Goal: Task Accomplishment & Management: Manage account settings

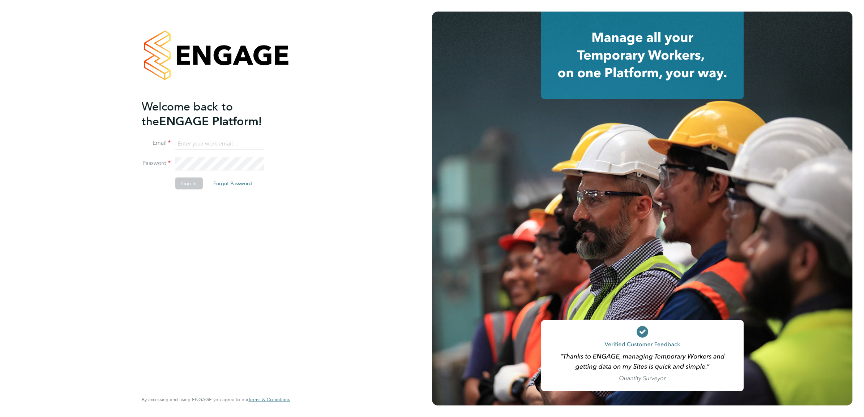
type input "Nikki.Hobden@cpplc.com"
click at [195, 181] on button "Sign In" at bounding box center [188, 184] width 27 height 12
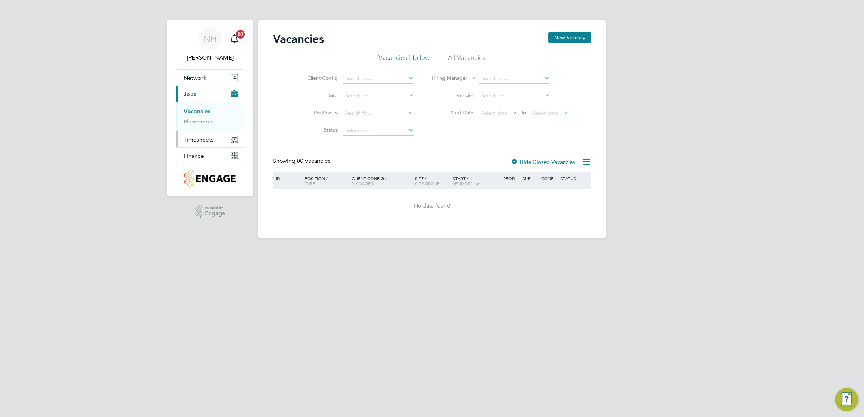
click at [193, 141] on span "Timesheets" at bounding box center [199, 139] width 30 height 7
click at [210, 139] on span "Timesheets" at bounding box center [199, 139] width 30 height 7
click at [201, 129] on link "Timesheets" at bounding box center [199, 127] width 30 height 7
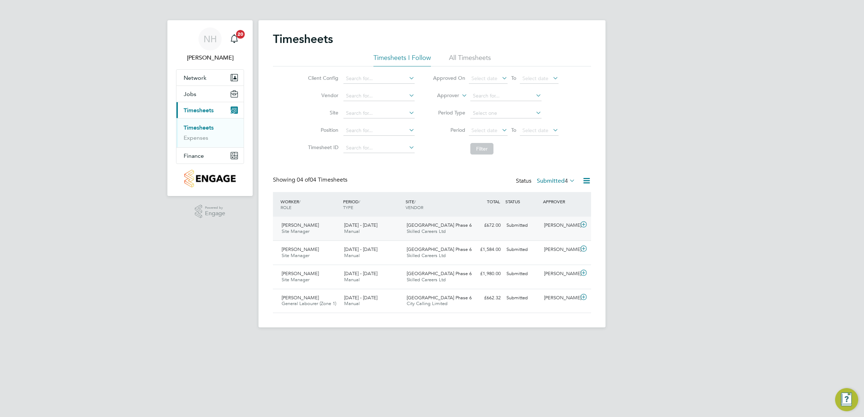
click at [558, 225] on div "[PERSON_NAME]" at bounding box center [560, 226] width 38 height 12
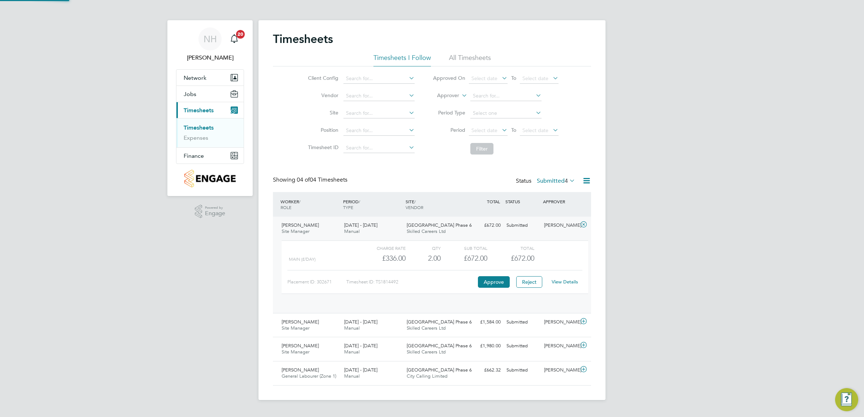
scroll to position [12, 70]
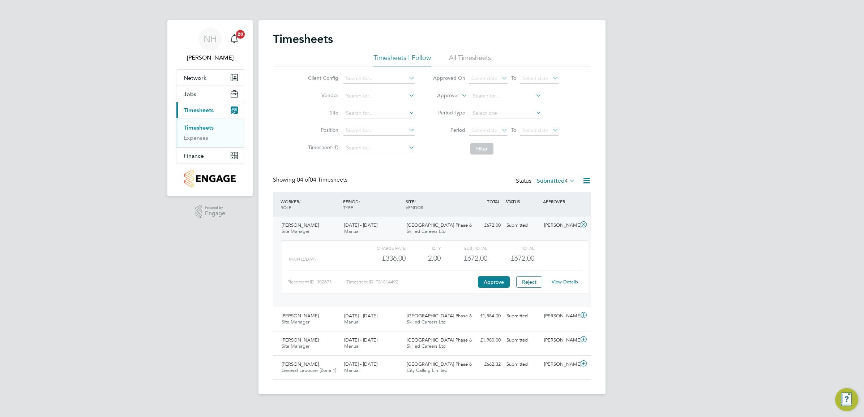
click at [556, 282] on link "View Details" at bounding box center [564, 282] width 26 height 6
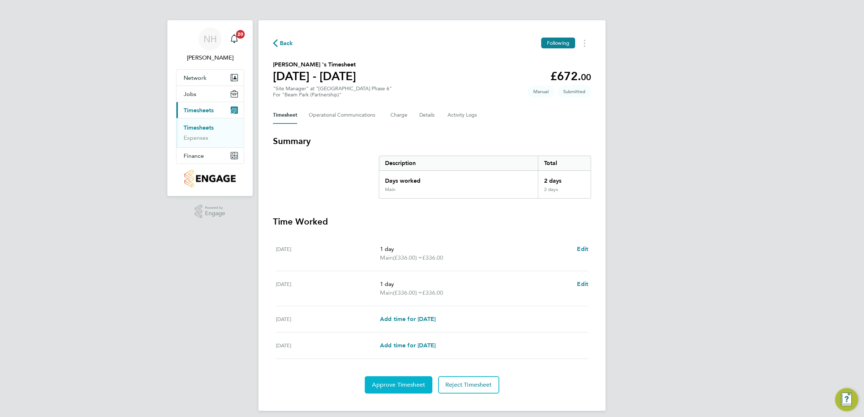
click at [379, 381] on button "Approve Timesheet" at bounding box center [399, 385] width 68 height 17
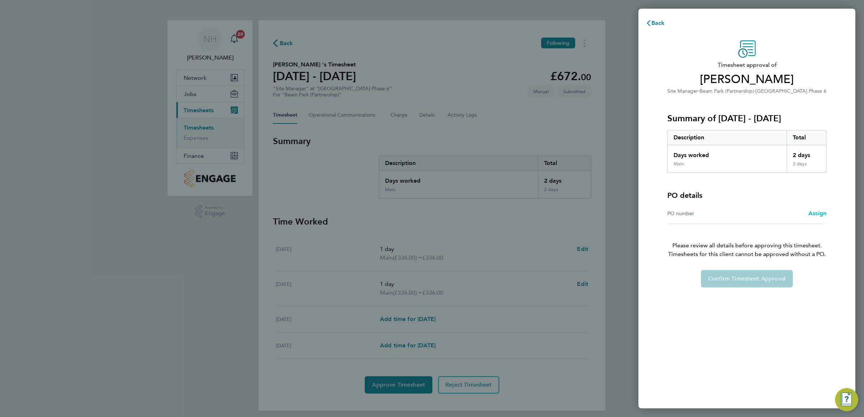
click at [814, 214] on span "Assign" at bounding box center [817, 213] width 18 height 7
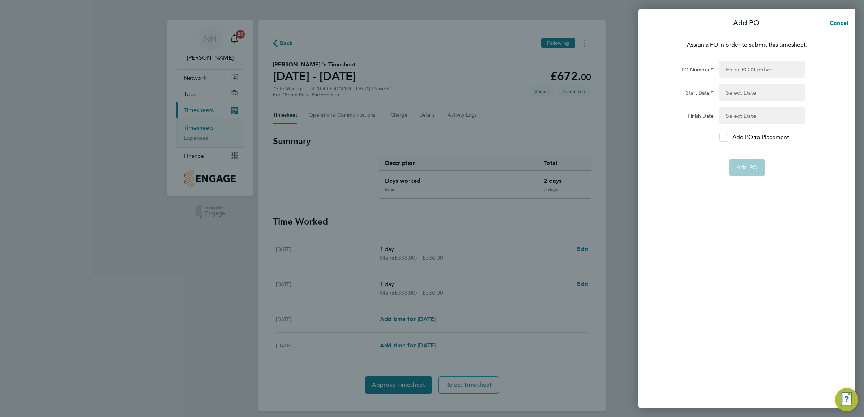
click at [725, 136] on icon at bounding box center [723, 137] width 5 height 5
click at [726, 137] on input "Add PO to Placement" at bounding box center [726, 137] width 0 height 0
click at [738, 70] on input "PO Number" at bounding box center [761, 69] width 85 height 17
type input "H66981C"
type input "18 May 25"
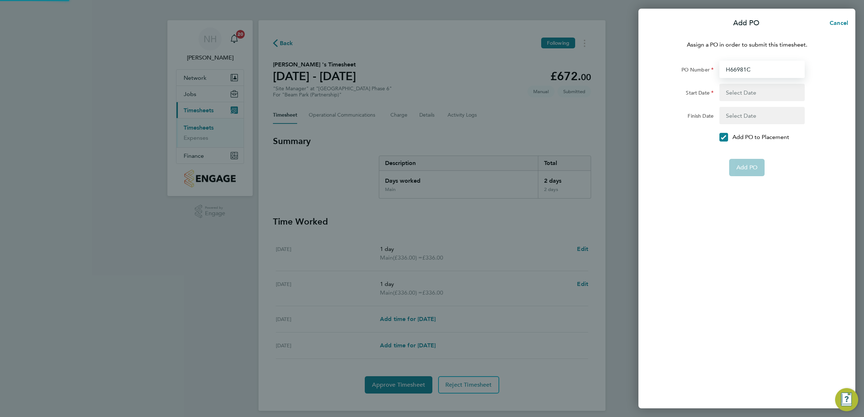
type input "18 Dec 25"
click at [742, 151] on span "Add PO" at bounding box center [746, 150] width 21 height 7
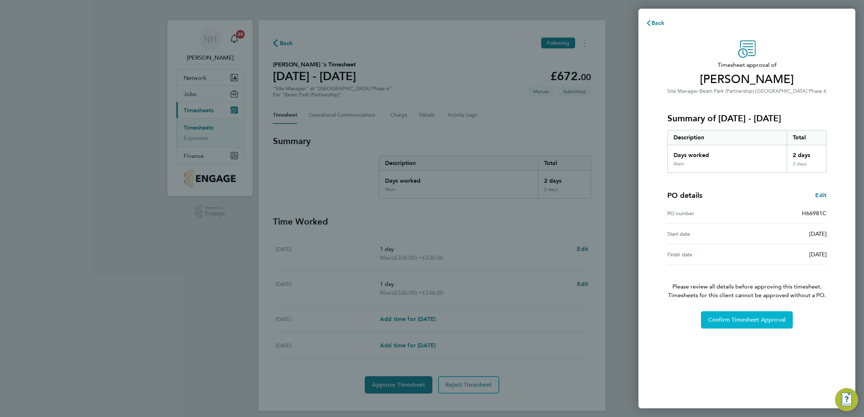
click at [717, 317] on span "Confirm Timesheet Approval" at bounding box center [746, 320] width 77 height 7
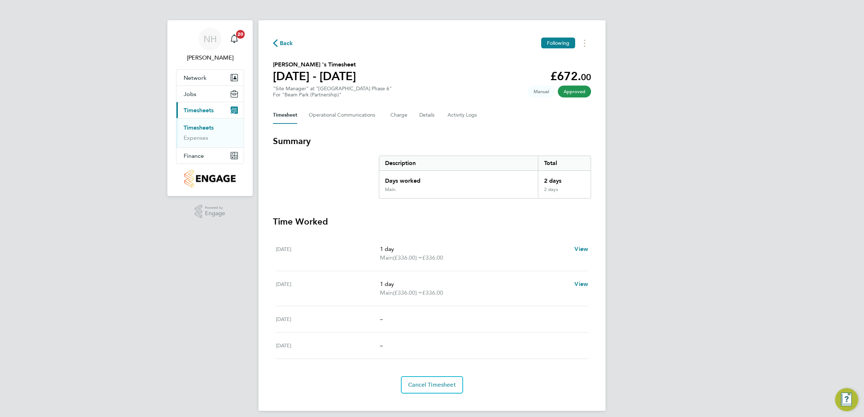
click at [284, 43] on span "Back" at bounding box center [286, 43] width 13 height 9
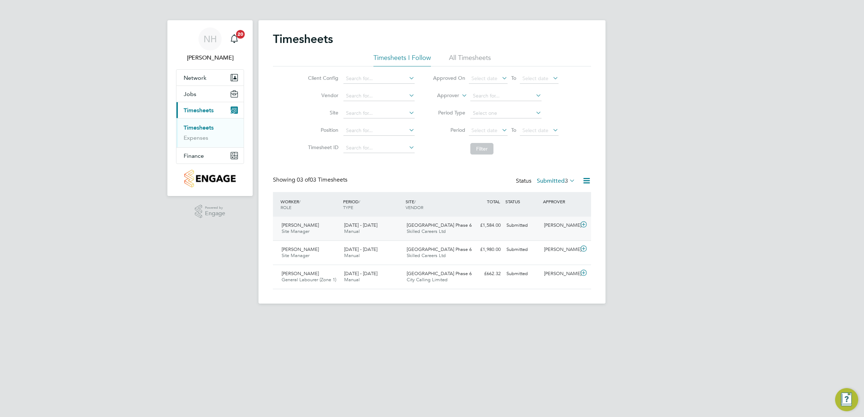
click at [552, 226] on div "[PERSON_NAME]" at bounding box center [560, 226] width 38 height 12
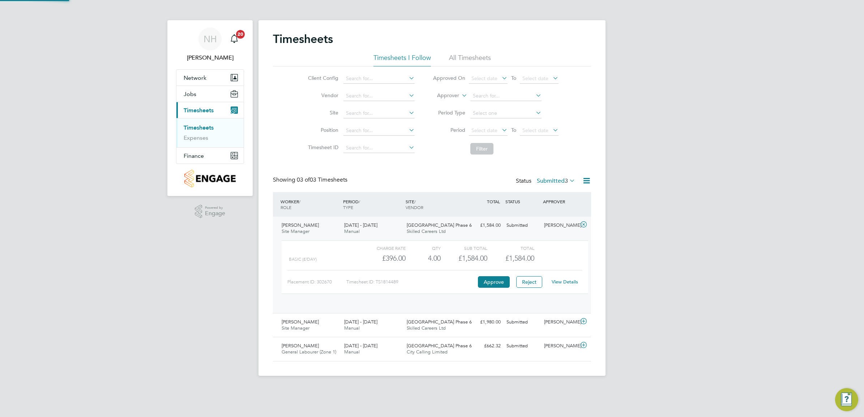
scroll to position [12, 70]
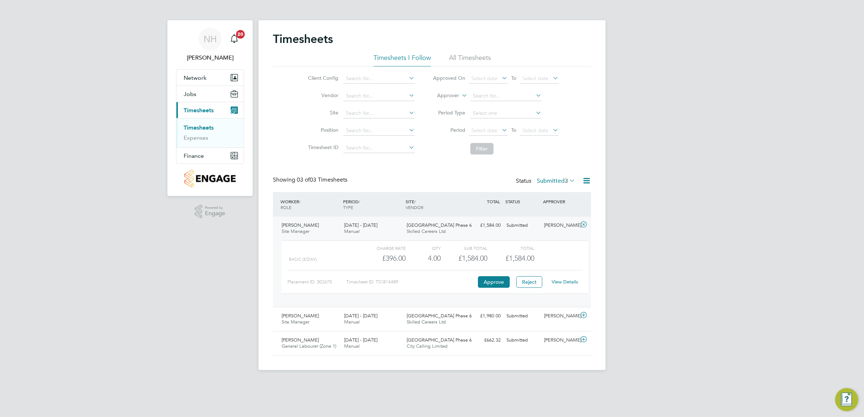
click at [559, 281] on link "View Details" at bounding box center [564, 282] width 26 height 6
click at [555, 180] on label "Submitted 3" at bounding box center [556, 180] width 38 height 7
click at [557, 214] on li "Submitted" at bounding box center [545, 214] width 33 height 10
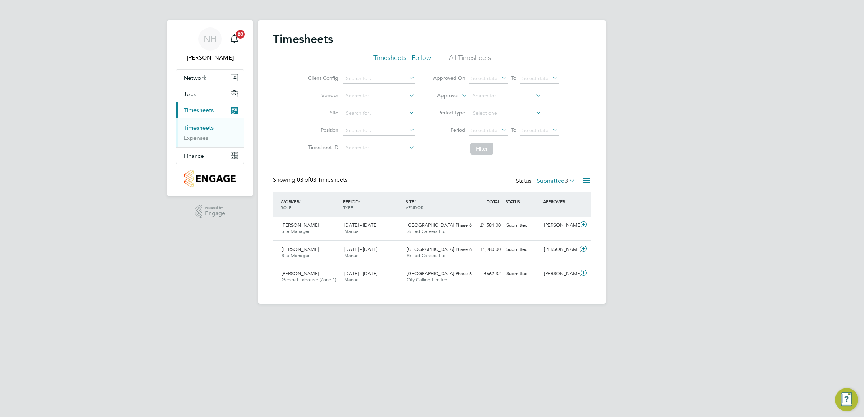
scroll to position [18, 63]
click at [561, 246] on div "[PERSON_NAME]" at bounding box center [560, 250] width 38 height 12
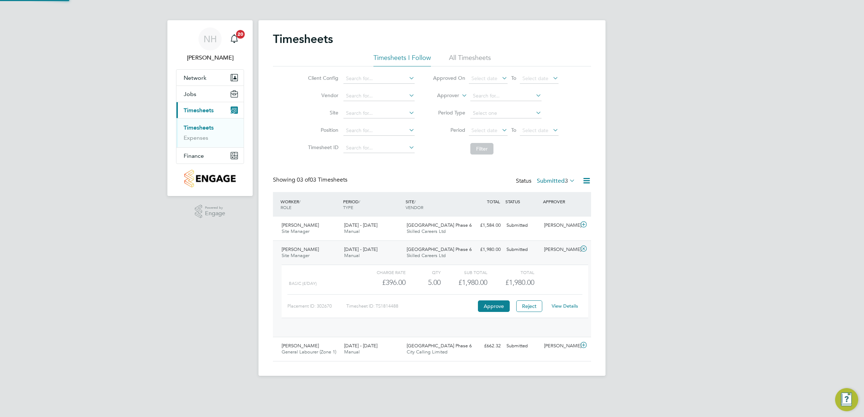
scroll to position [12, 70]
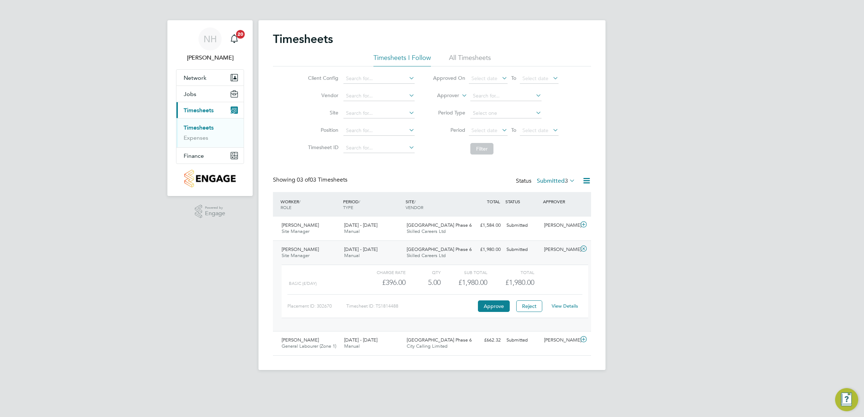
click at [558, 305] on link "View Details" at bounding box center [564, 306] width 26 height 6
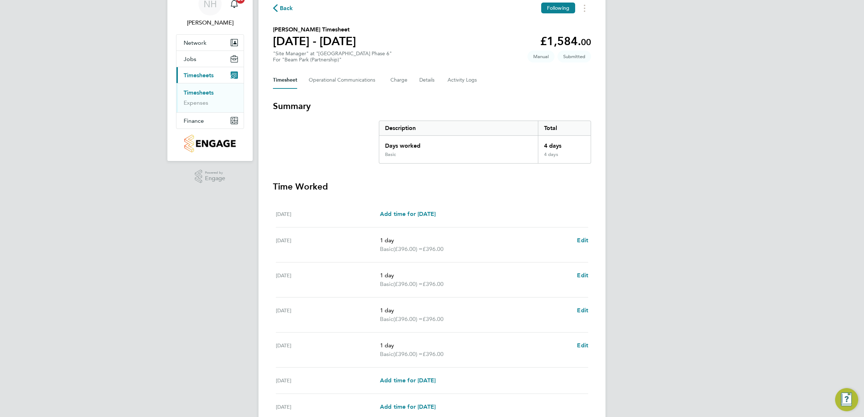
scroll to position [90, 0]
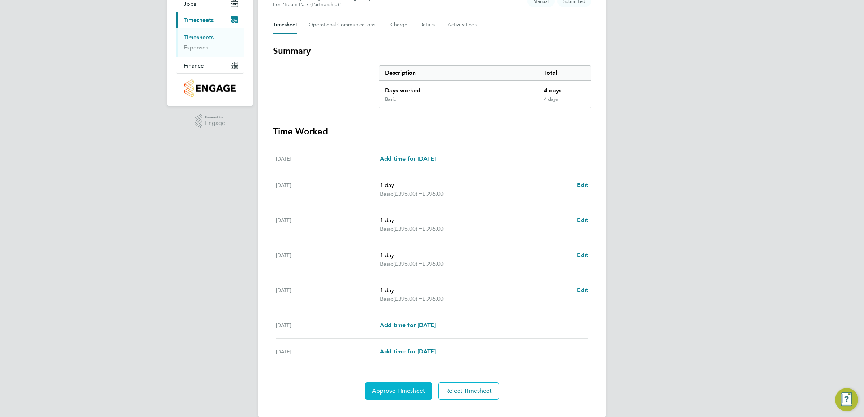
click at [398, 391] on span "Approve Timesheet" at bounding box center [398, 391] width 53 height 7
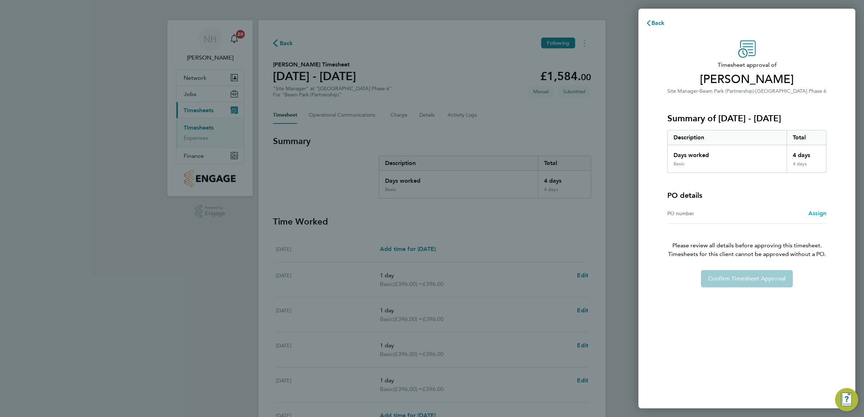
click at [814, 213] on span "Assign" at bounding box center [817, 213] width 18 height 7
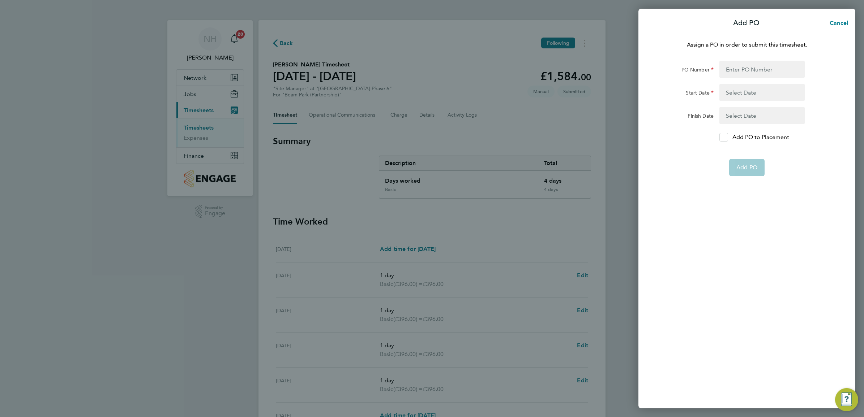
click at [724, 135] on icon at bounding box center [723, 137] width 5 height 5
click at [726, 137] on input "Add PO to Placement" at bounding box center [726, 137] width 0 height 0
click at [735, 69] on input "PO Number" at bounding box center [761, 69] width 85 height 17
type input "H66981C"
type input "18 May 25"
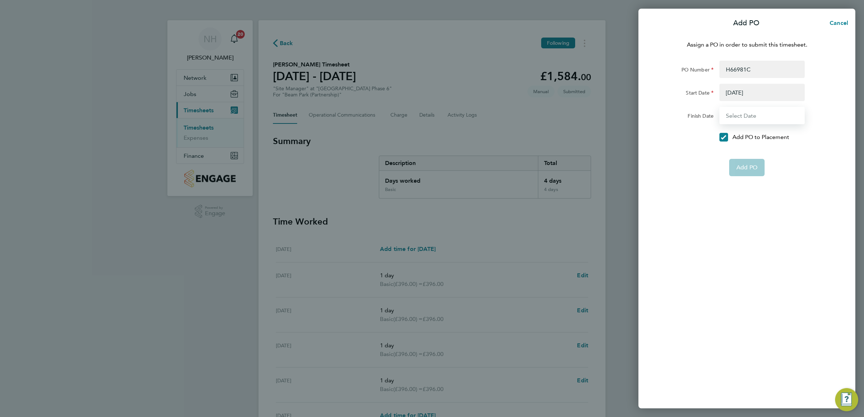
type input "18 Dec 25"
click at [743, 149] on span "Add PO" at bounding box center [746, 150] width 21 height 7
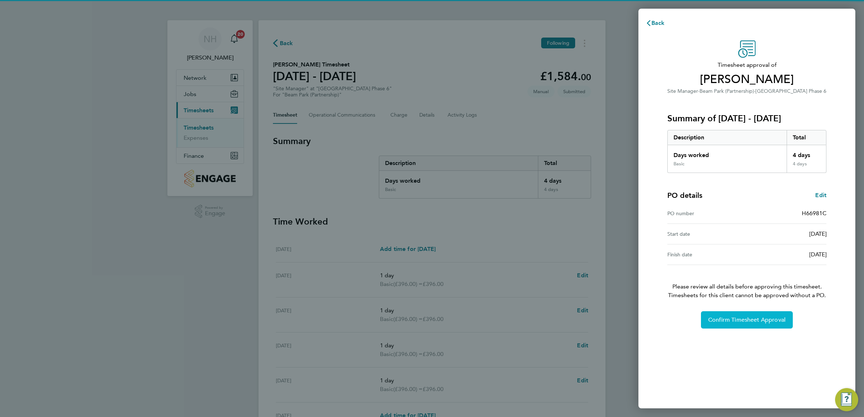
click at [746, 318] on span "Confirm Timesheet Approval" at bounding box center [746, 320] width 77 height 7
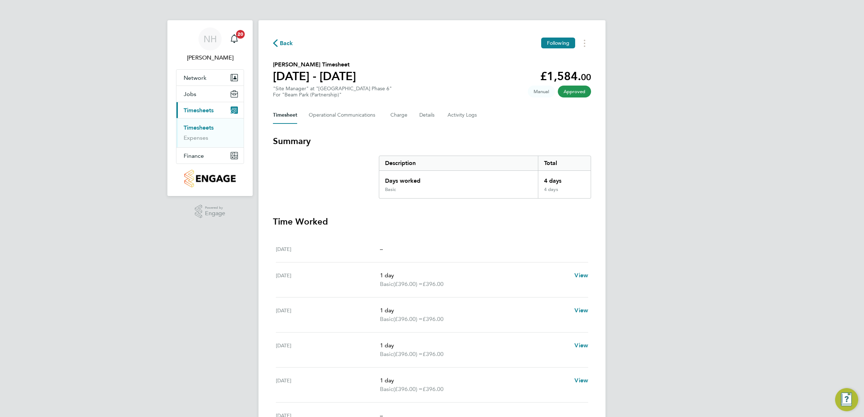
click at [282, 44] on span "Back" at bounding box center [286, 43] width 13 height 9
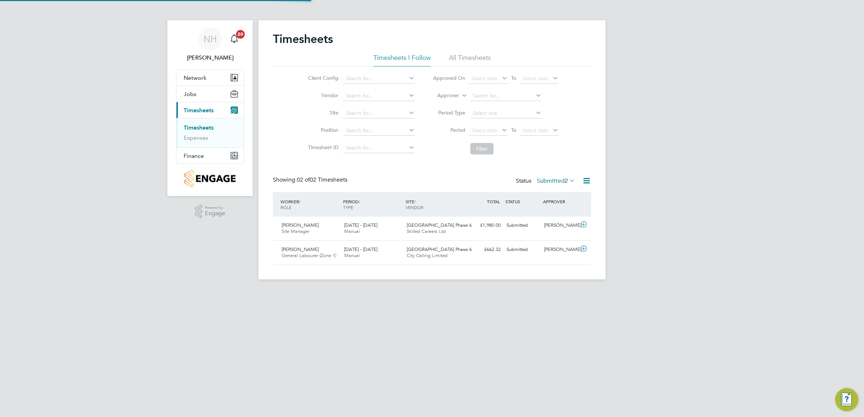
scroll to position [18, 63]
click at [554, 179] on label "Submitted 2" at bounding box center [556, 180] width 38 height 7
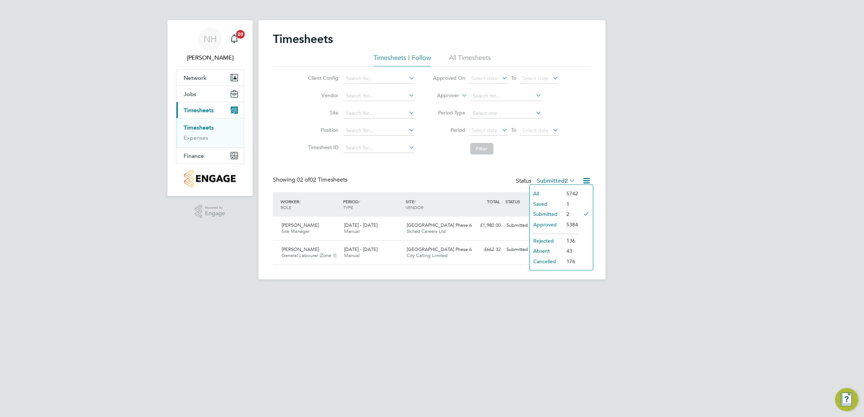
click at [555, 226] on li "Approved" at bounding box center [545, 225] width 33 height 10
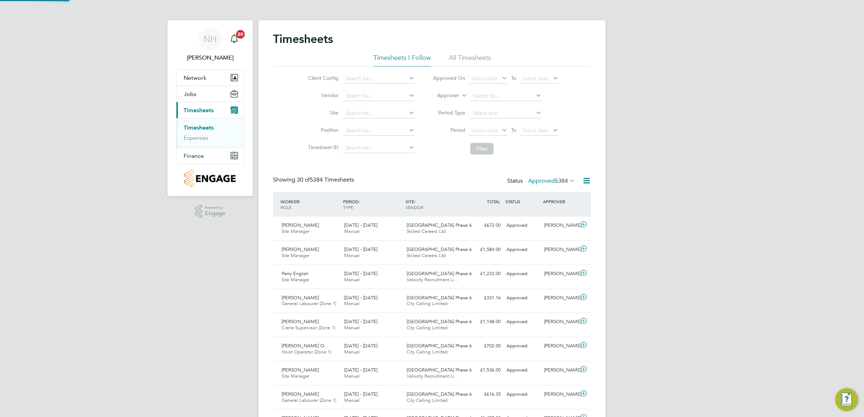
scroll to position [0, 0]
click at [549, 225] on div "[PERSON_NAME]" at bounding box center [560, 226] width 38 height 12
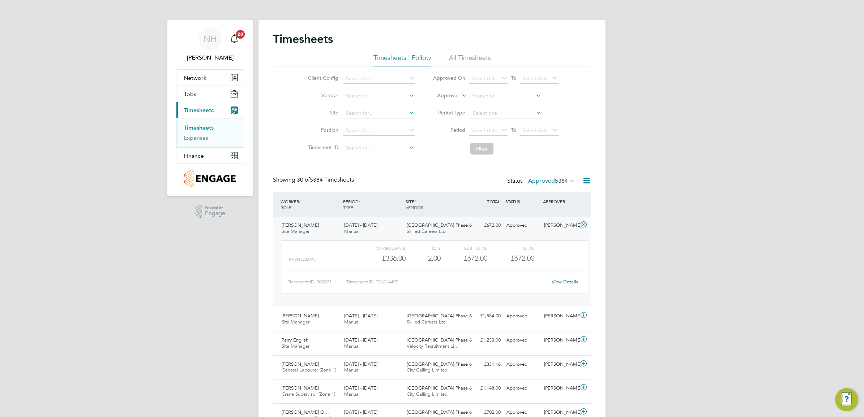
click at [565, 281] on link "View Details" at bounding box center [564, 282] width 26 height 6
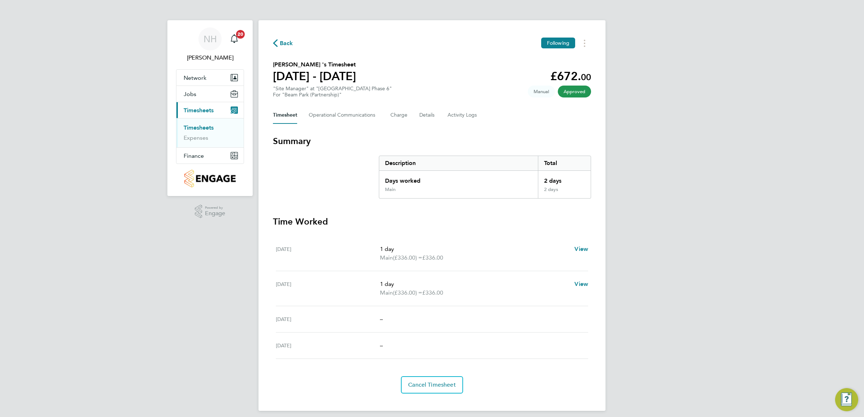
click at [282, 43] on span "Back" at bounding box center [286, 43] width 13 height 9
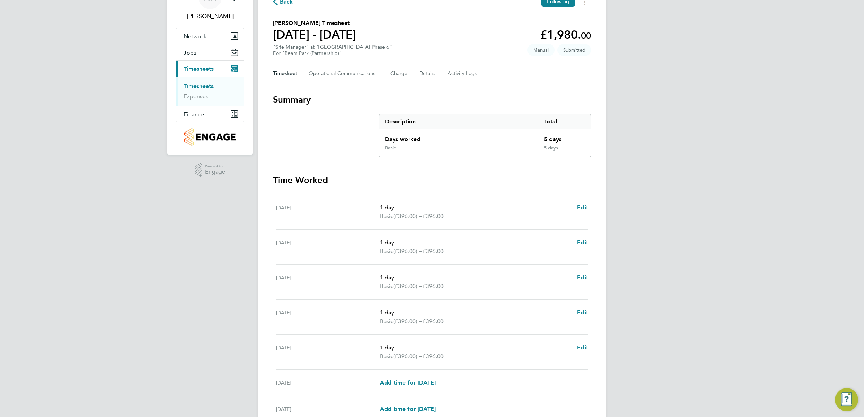
scroll to position [111, 0]
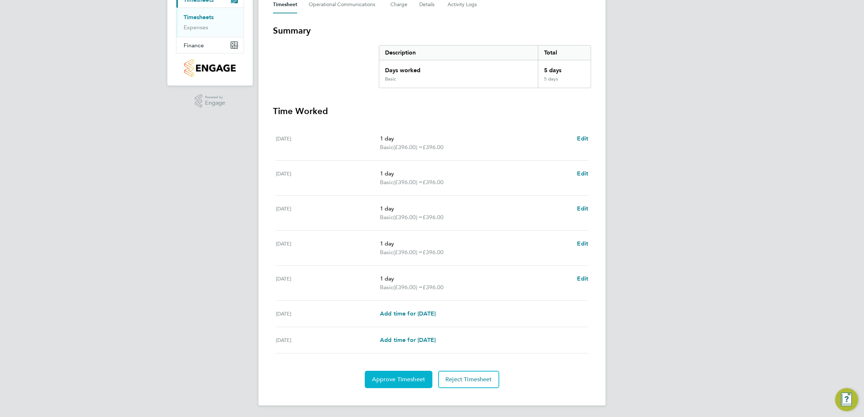
click at [386, 375] on button "Approve Timesheet" at bounding box center [399, 379] width 68 height 17
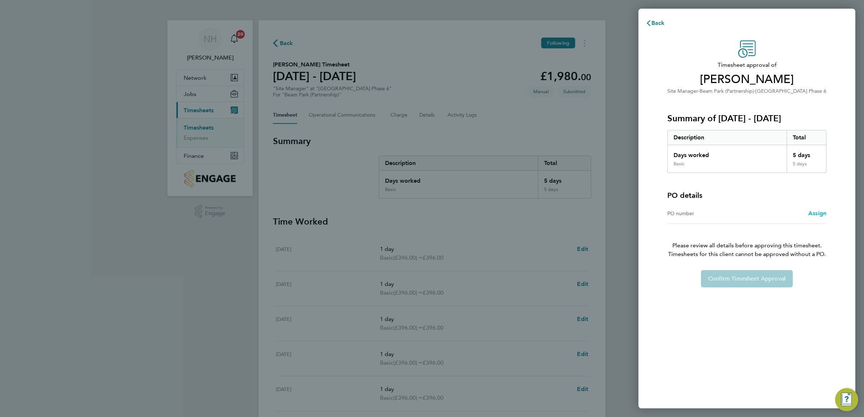
click at [812, 214] on span "Assign" at bounding box center [817, 213] width 18 height 7
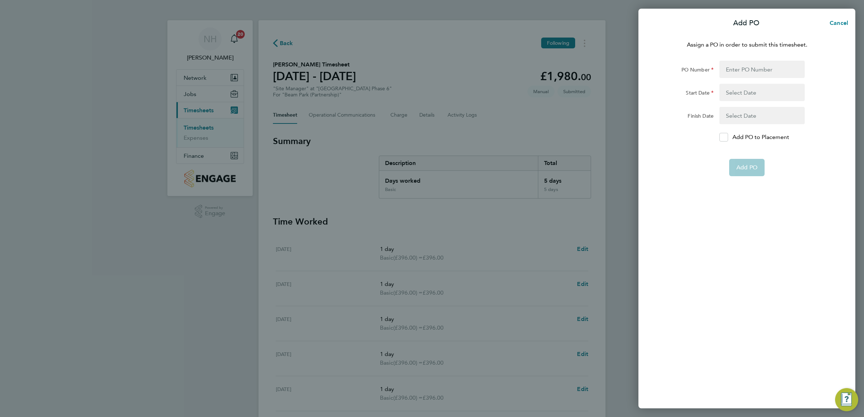
drag, startPoint x: 725, startPoint y: 138, endPoint x: 723, endPoint y: 110, distance: 28.7
click at [724, 138] on icon at bounding box center [723, 137] width 5 height 5
click at [726, 137] on input "Add PO to Placement" at bounding box center [726, 137] width 0 height 0
click at [737, 74] on input "PO Number" at bounding box center [761, 69] width 85 height 17
type input "H66981C"
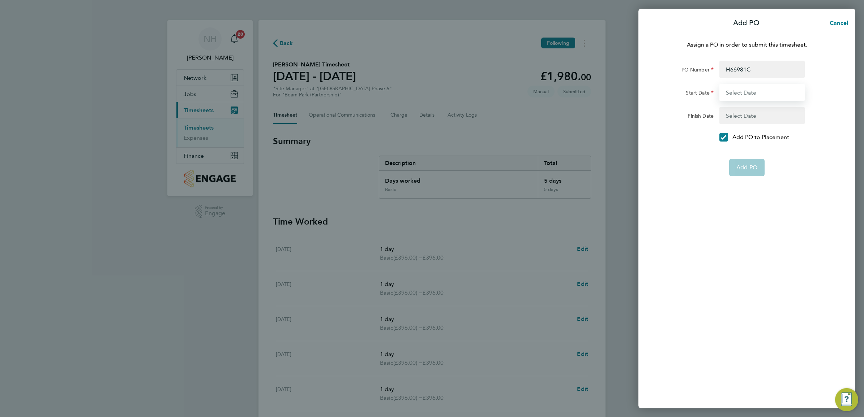
type input "[DATE]"
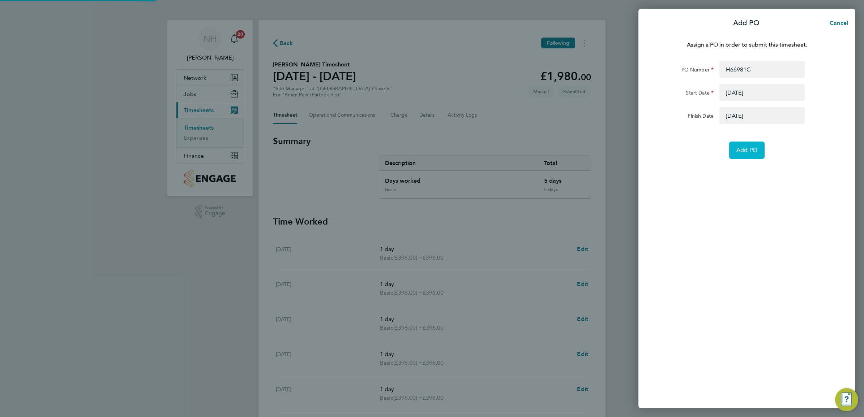
click at [747, 154] on button "Add PO" at bounding box center [746, 150] width 35 height 17
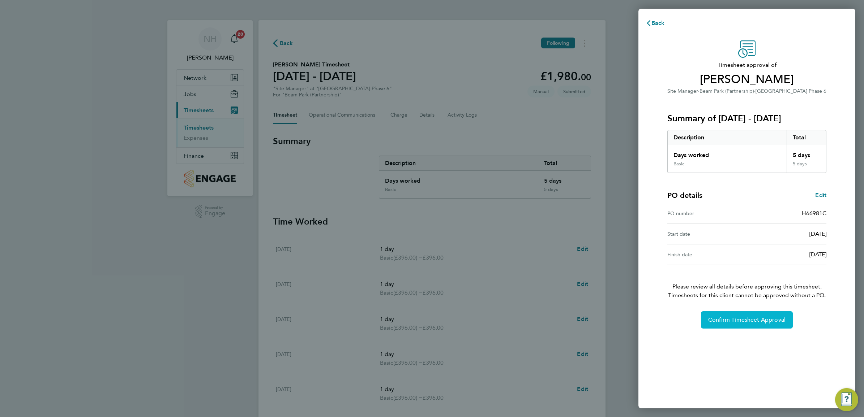
click at [723, 322] on span "Confirm Timesheet Approval" at bounding box center [746, 320] width 77 height 7
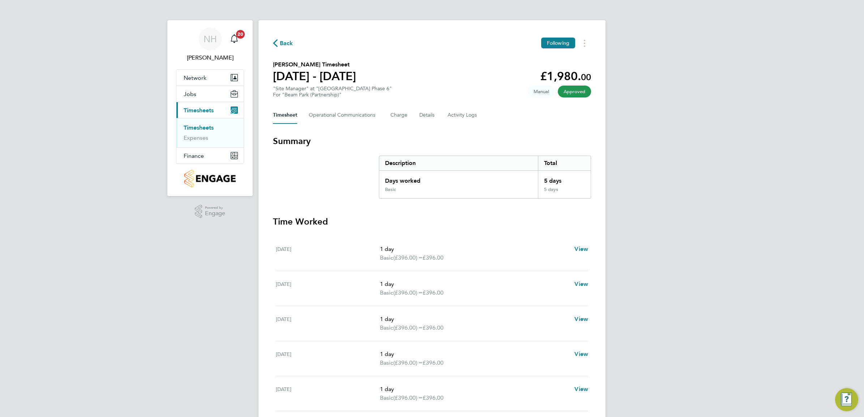
click at [284, 43] on span "Back" at bounding box center [286, 43] width 13 height 9
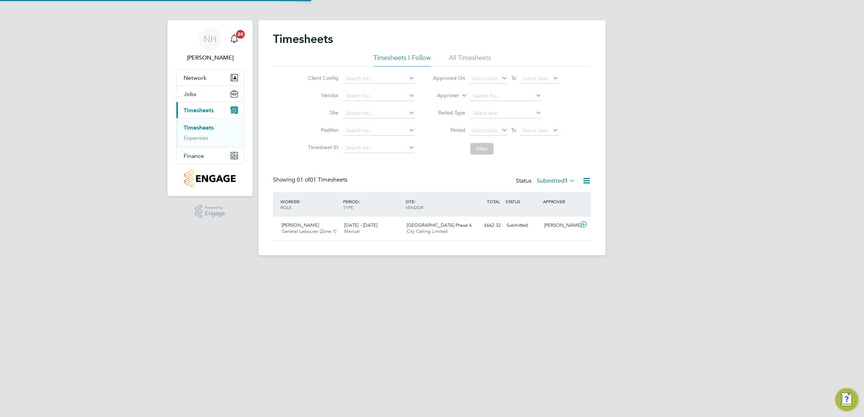
scroll to position [18, 63]
click at [545, 182] on label "Submitted 1" at bounding box center [556, 180] width 38 height 7
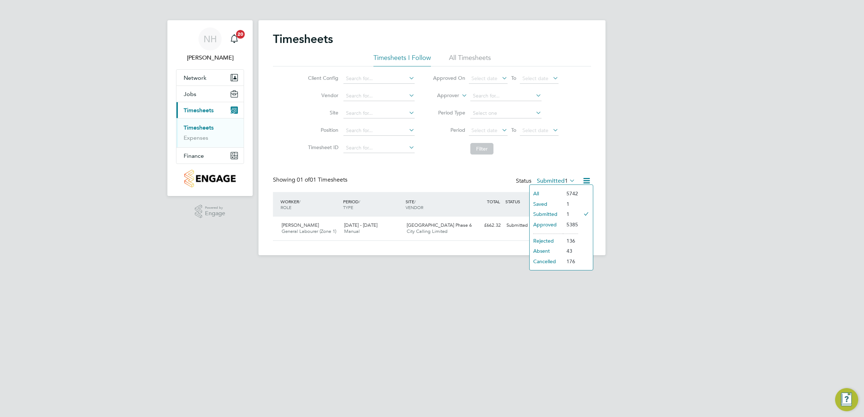
click at [541, 202] on li "Saved" at bounding box center [545, 204] width 33 height 10
click at [552, 180] on label "Saved 1" at bounding box center [562, 180] width 26 height 7
click at [556, 223] on li "Approved" at bounding box center [552, 225] width 33 height 10
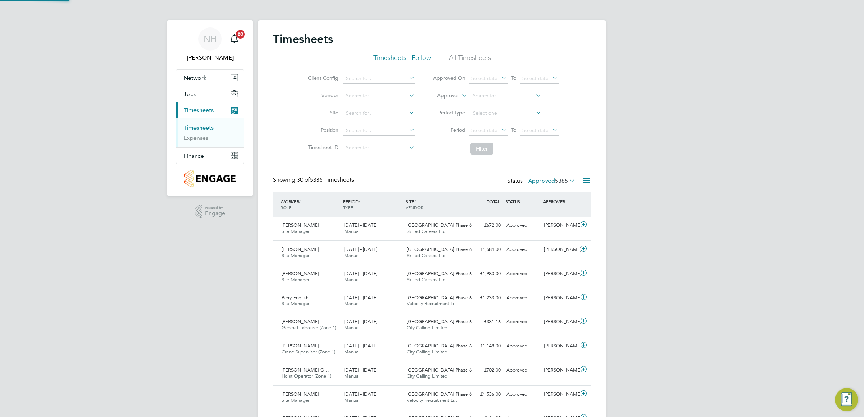
scroll to position [0, 0]
